Goal: Share content: Share content

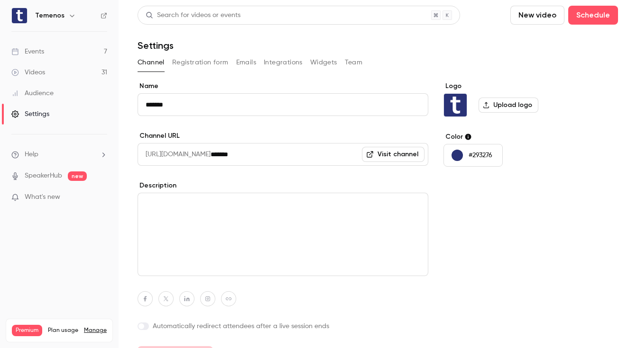
click at [64, 52] on link "Events 7" at bounding box center [59, 51] width 119 height 21
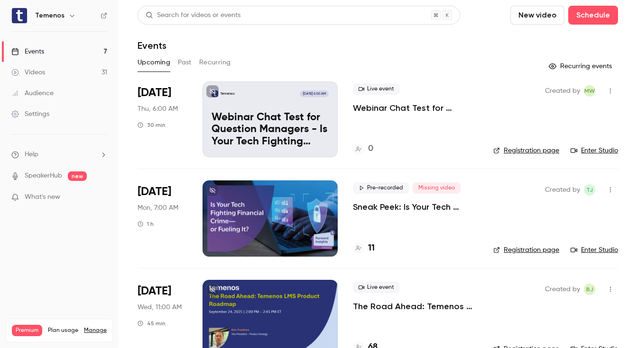
click at [383, 106] on p "Webinar Chat Test for Question Managers - Is Your Tech Fighting Financial Crime…" at bounding box center [415, 107] width 125 height 11
click at [597, 151] on link "Enter Studio" at bounding box center [593, 150] width 47 height 9
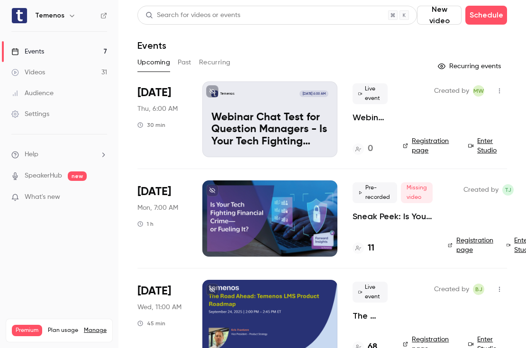
click at [476, 139] on link "Enter Studio" at bounding box center [487, 146] width 39 height 19
click at [312, 109] on div "Temenos [DATE] 6:00 AM Webinar Chat Test for Question Managers - Is Your Tech F…" at bounding box center [269, 120] width 135 height 76
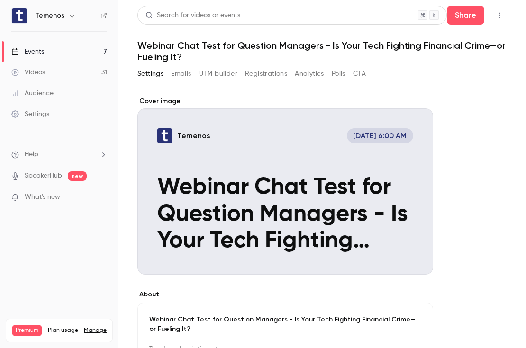
click at [495, 19] on button "button" at bounding box center [499, 15] width 15 height 15
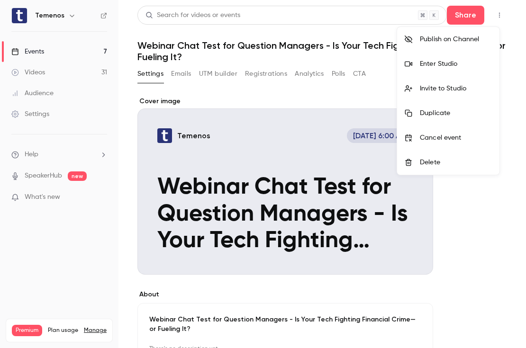
click at [468, 16] on div at bounding box center [263, 174] width 526 height 348
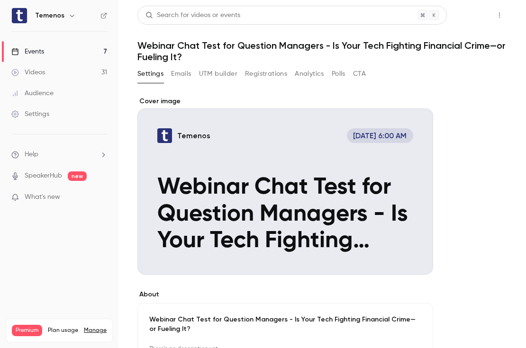
click at [470, 19] on button "Share" at bounding box center [465, 15] width 37 height 19
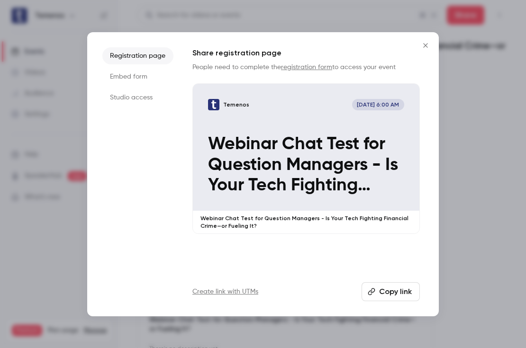
click at [148, 94] on li "Studio access" at bounding box center [137, 97] width 71 height 17
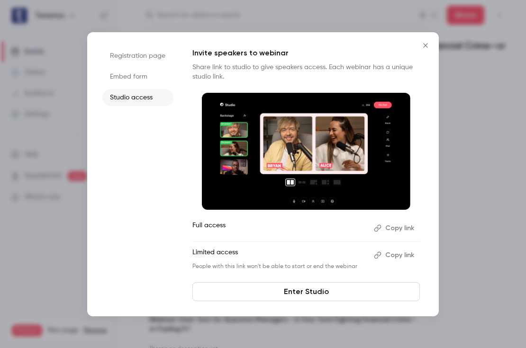
click at [395, 226] on button "Copy link" at bounding box center [395, 228] width 50 height 15
click at [424, 44] on icon "Close" at bounding box center [425, 46] width 11 height 8
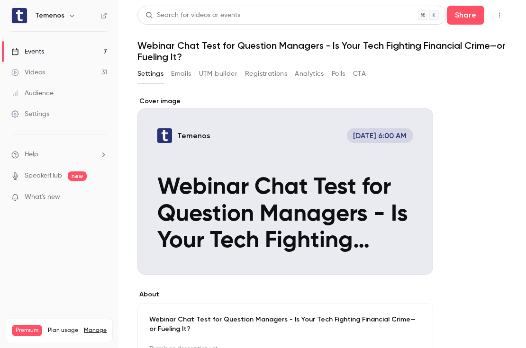
click at [57, 54] on link "Events 7" at bounding box center [59, 51] width 119 height 21
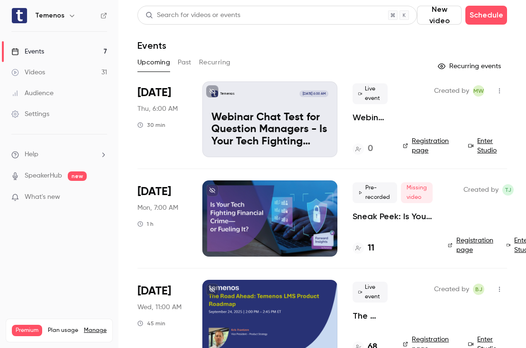
click at [307, 110] on div "Temenos [DATE] 6:00 AM Webinar Chat Test for Question Managers - Is Your Tech F…" at bounding box center [269, 120] width 135 height 76
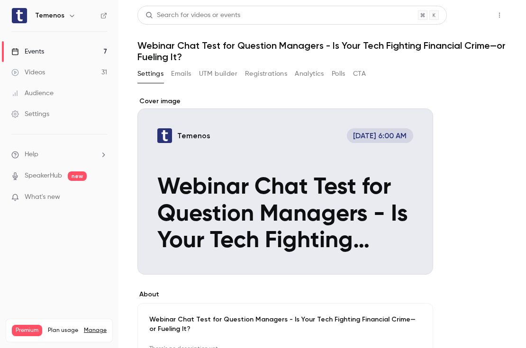
click at [450, 17] on button "Share" at bounding box center [465, 15] width 37 height 19
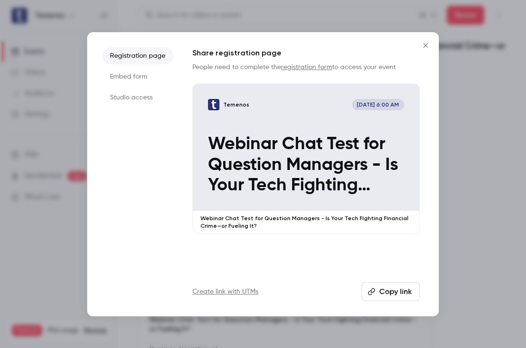
click at [152, 96] on li "Studio access" at bounding box center [137, 97] width 71 height 17
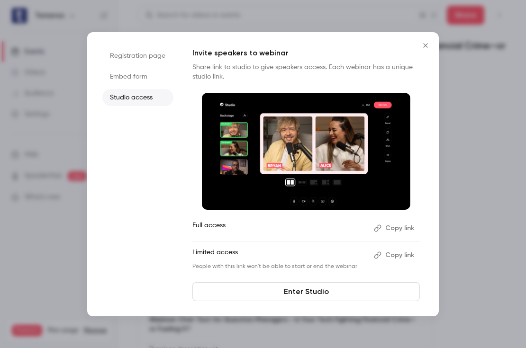
click at [407, 228] on button "Copy link" at bounding box center [395, 228] width 50 height 15
